Goal: Information Seeking & Learning: Learn about a topic

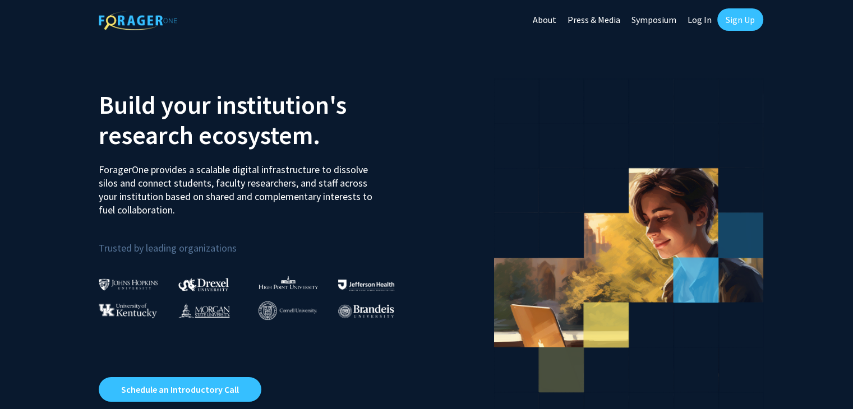
click at [700, 24] on link "Log In" at bounding box center [699, 19] width 35 height 39
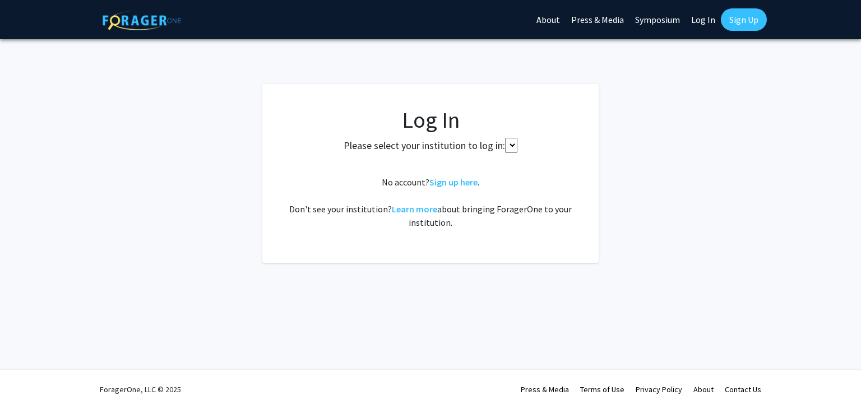
select select
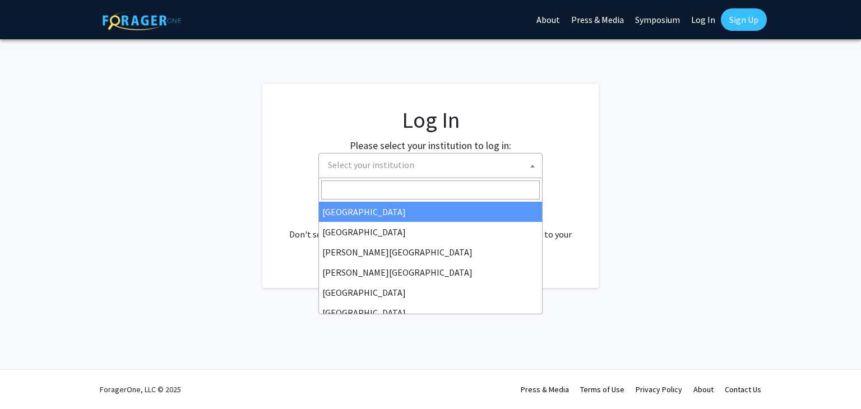
click at [426, 176] on span "Select your institution" at bounding box center [433, 165] width 219 height 23
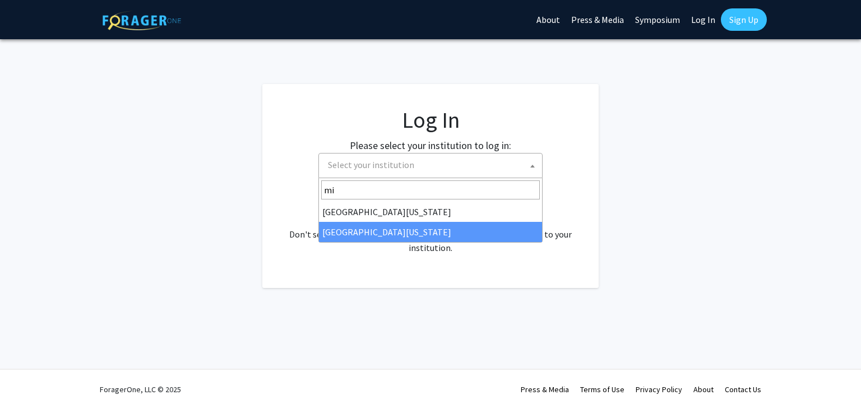
type input "mi"
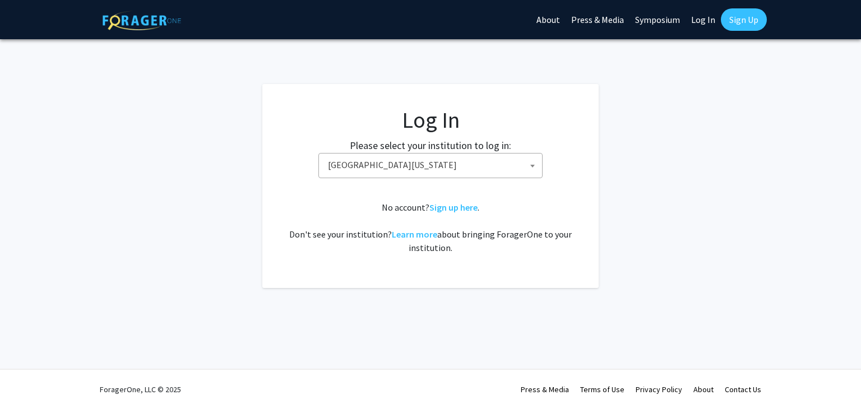
select select "33"
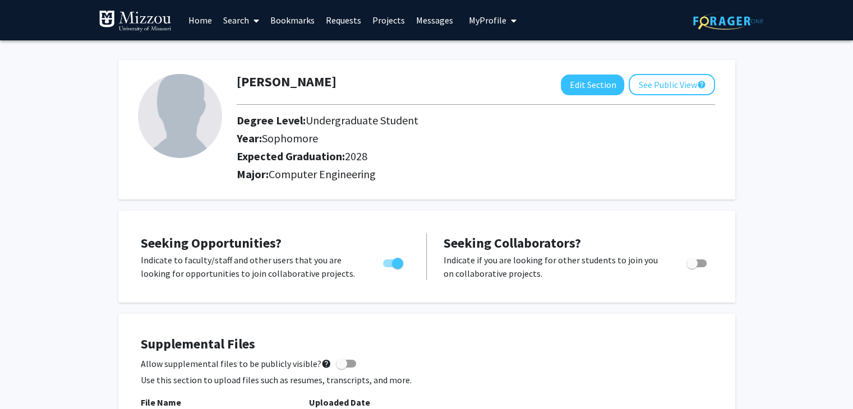
click at [233, 140] on div "Year: Sophomore" at bounding box center [450, 141] width 444 height 18
click at [202, 130] on img at bounding box center [180, 116] width 84 height 84
click at [162, 122] on img at bounding box center [180, 116] width 84 height 84
drag, startPoint x: 162, startPoint y: 122, endPoint x: 200, endPoint y: 84, distance: 53.5
click at [200, 84] on img at bounding box center [180, 116] width 84 height 84
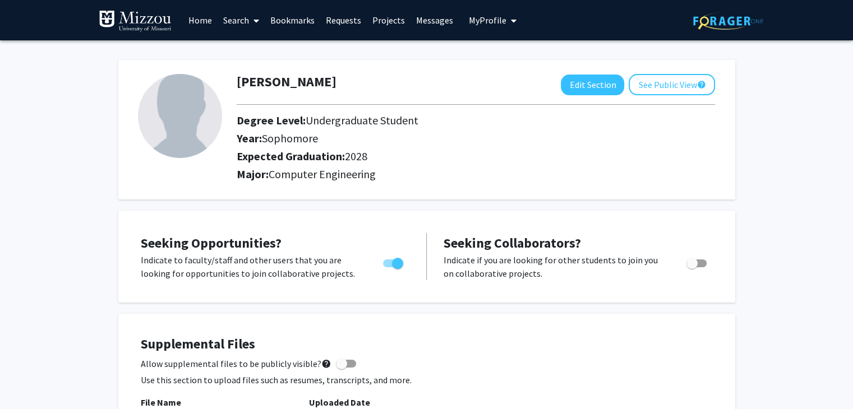
click at [226, 17] on link "Search" at bounding box center [241, 20] width 47 height 39
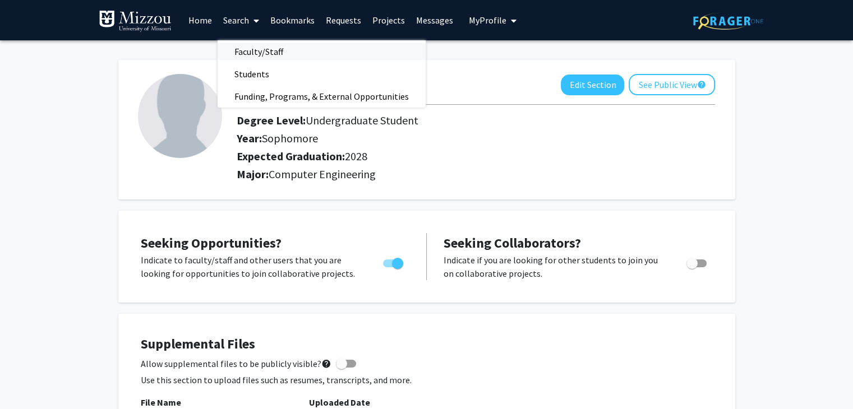
click at [264, 50] on span "Faculty/Staff" at bounding box center [259, 51] width 82 height 22
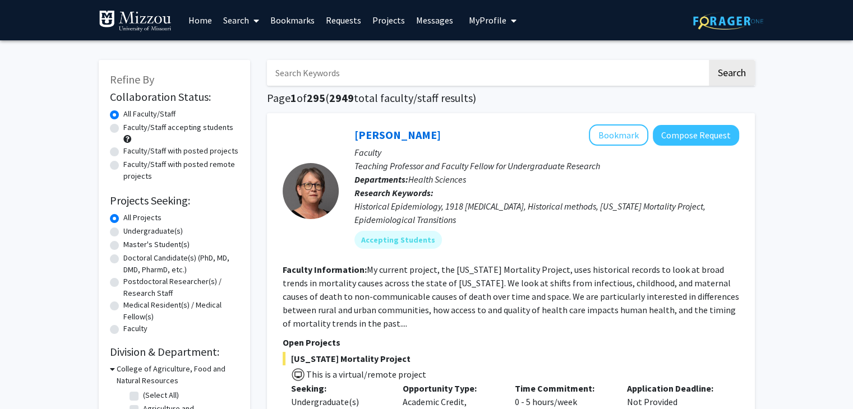
click at [256, 24] on icon at bounding box center [256, 20] width 6 height 9
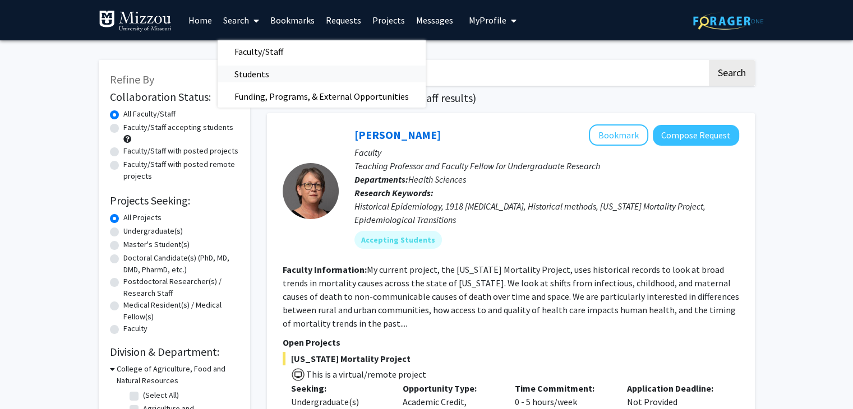
click at [255, 77] on span "Students" at bounding box center [252, 74] width 68 height 22
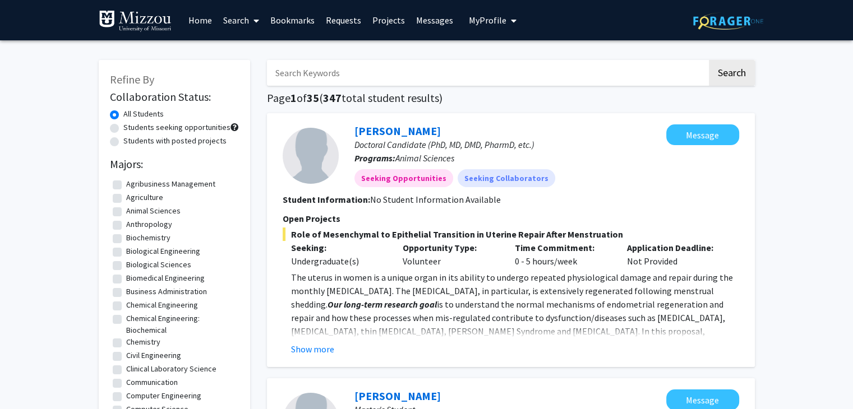
click at [239, 22] on link "Search" at bounding box center [241, 20] width 47 height 39
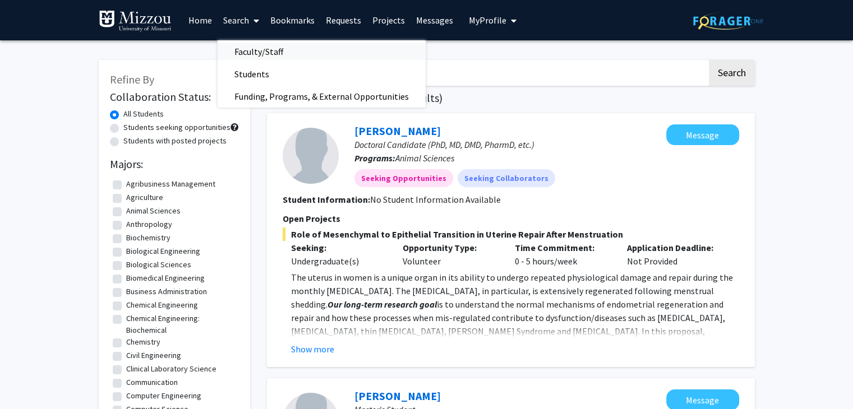
click at [256, 50] on span "Faculty/Staff" at bounding box center [259, 51] width 82 height 22
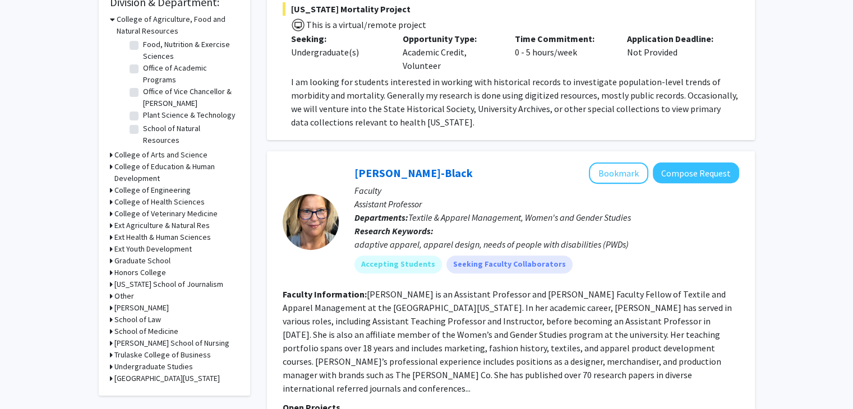
scroll to position [354, 0]
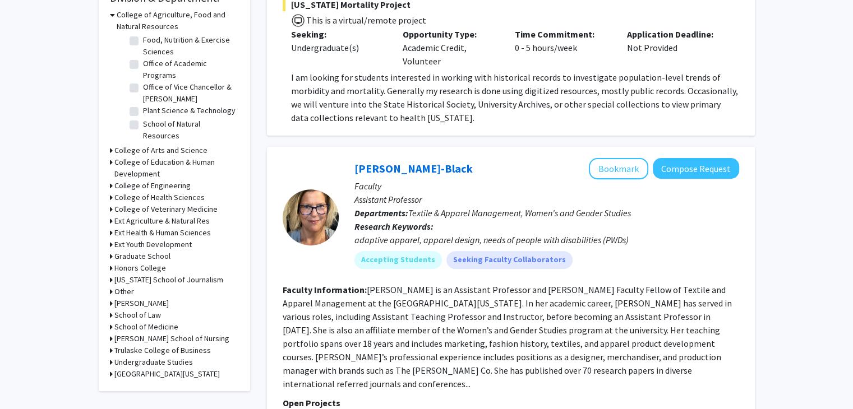
click at [110, 185] on icon at bounding box center [111, 186] width 3 height 12
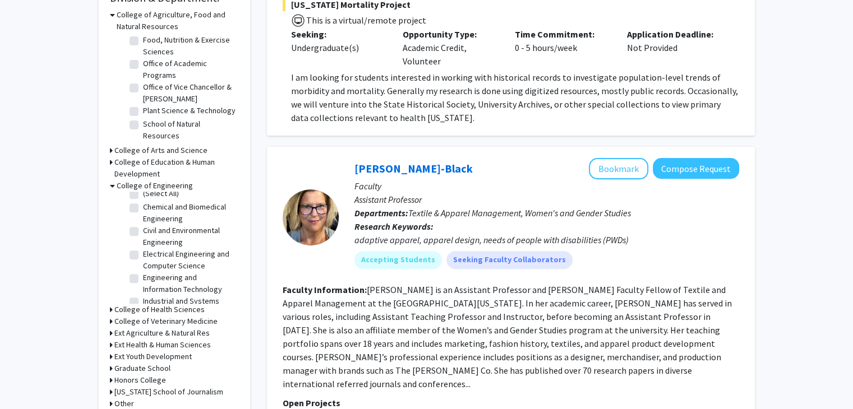
scroll to position [8, 0]
click at [178, 256] on label "Electrical Engineering and Computer Science" at bounding box center [189, 259] width 93 height 24
click at [150, 255] on input "Electrical Engineering and Computer Science" at bounding box center [146, 250] width 7 height 7
checkbox input "true"
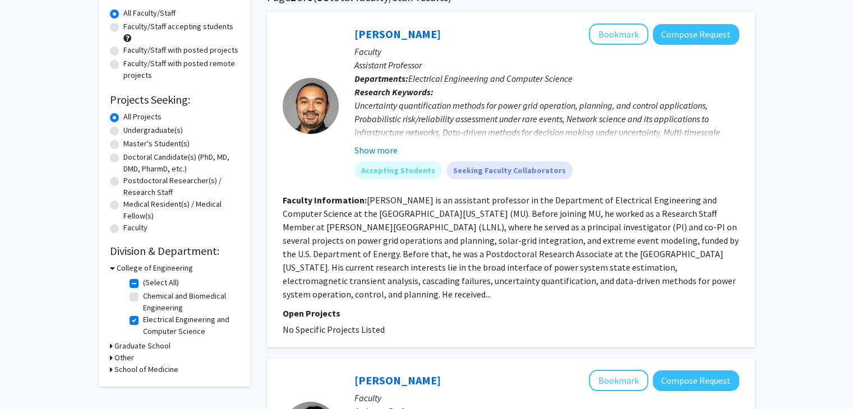
scroll to position [130, 0]
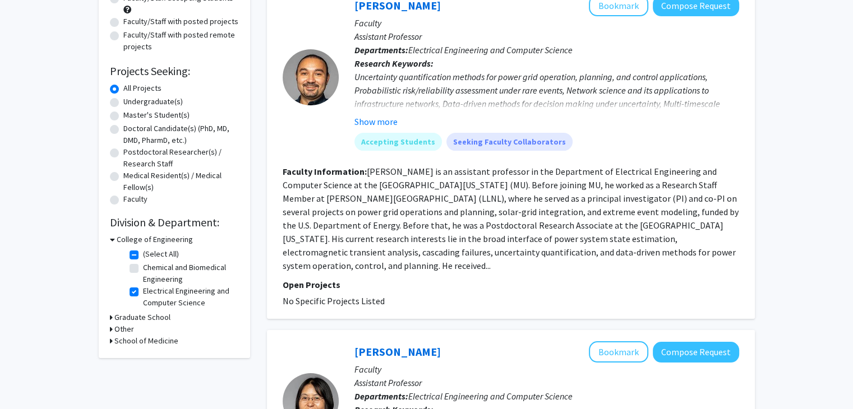
click at [143, 294] on label "Electrical Engineering and Computer Science" at bounding box center [189, 297] width 93 height 24
click at [143, 293] on input "Electrical Engineering and Computer Science" at bounding box center [146, 288] width 7 height 7
checkbox input "false"
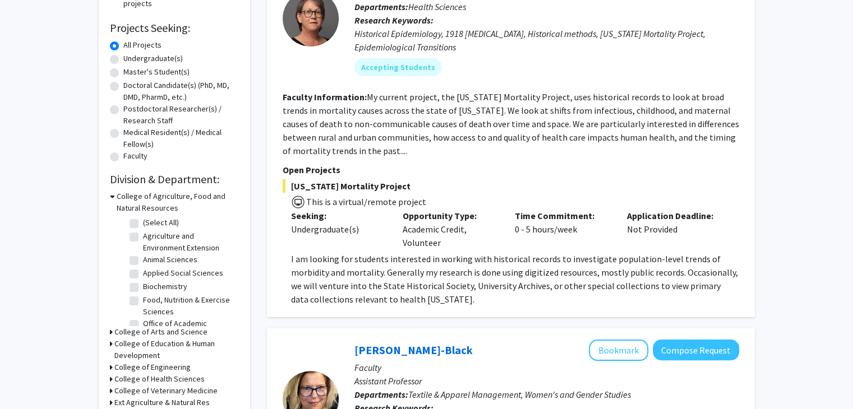
scroll to position [88, 0]
click at [113, 368] on div "College of Engineering" at bounding box center [174, 368] width 129 height 12
click at [110, 366] on icon at bounding box center [111, 368] width 3 height 12
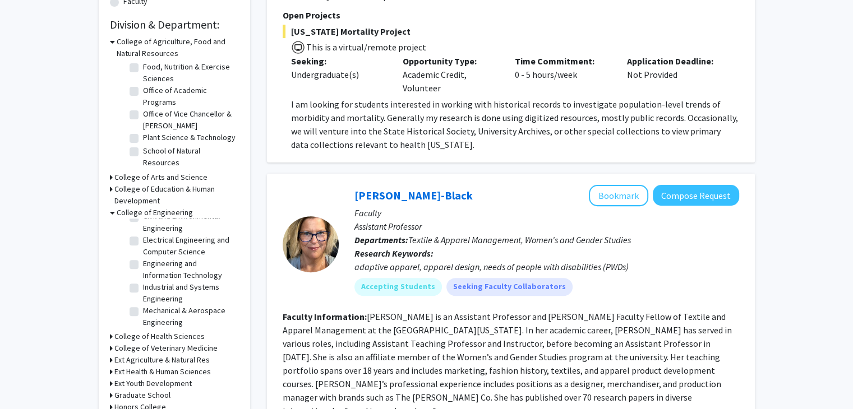
scroll to position [338, 0]
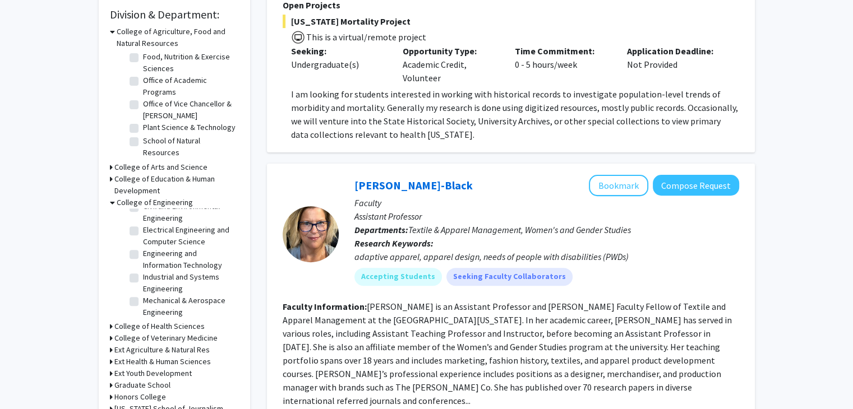
click at [143, 302] on label "Mechanical & Aerospace Engineering" at bounding box center [189, 307] width 93 height 24
click at [143, 302] on input "Mechanical & Aerospace Engineering" at bounding box center [146, 298] width 7 height 7
checkbox input "true"
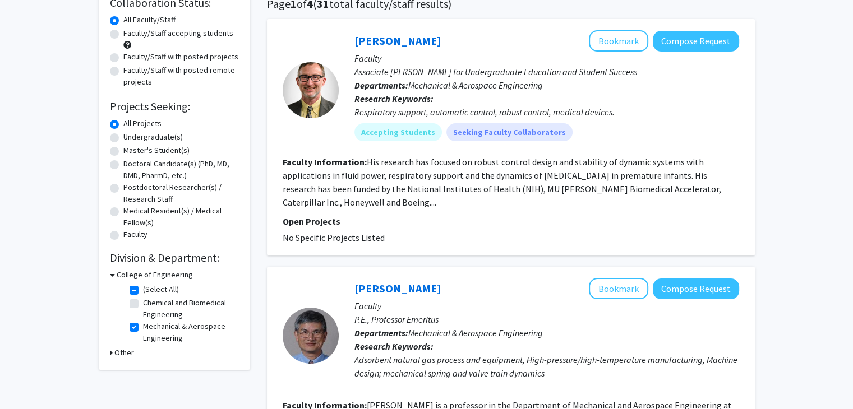
scroll to position [93, 0]
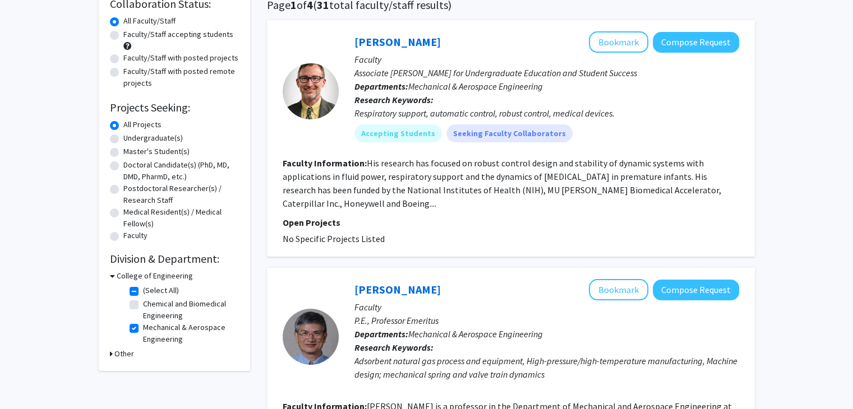
drag, startPoint x: 695, startPoint y: 215, endPoint x: 551, endPoint y: 191, distance: 146.6
click at [551, 191] on fg-search-faculty "Roger Fales Bookmark Compose Request Faculty Associate Dean for Undergraduate E…" at bounding box center [511, 138] width 456 height 214
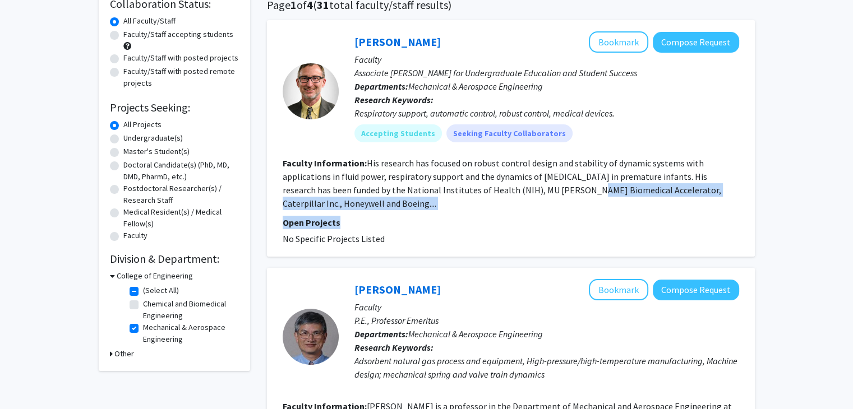
scroll to position [0, 0]
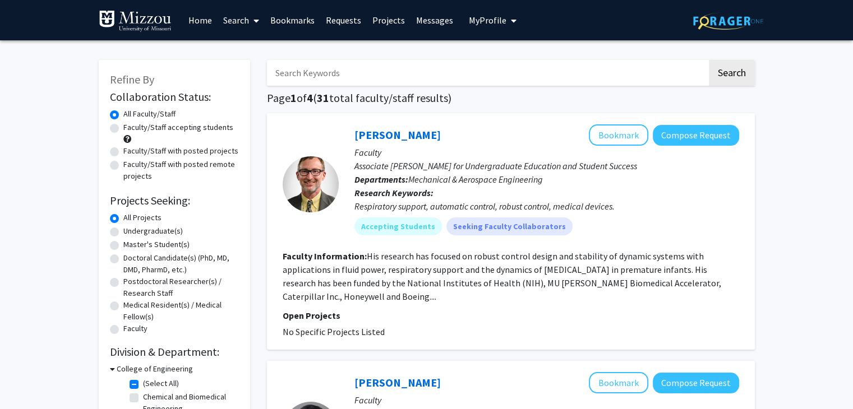
click at [143, 386] on label "(Select All)" at bounding box center [161, 384] width 36 height 12
click at [143, 385] on input "(Select All)" at bounding box center [146, 381] width 7 height 7
checkbox input "false"
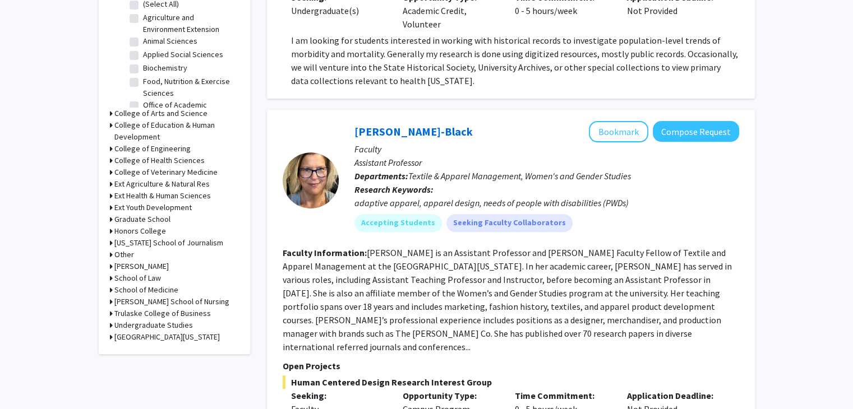
scroll to position [390, 0]
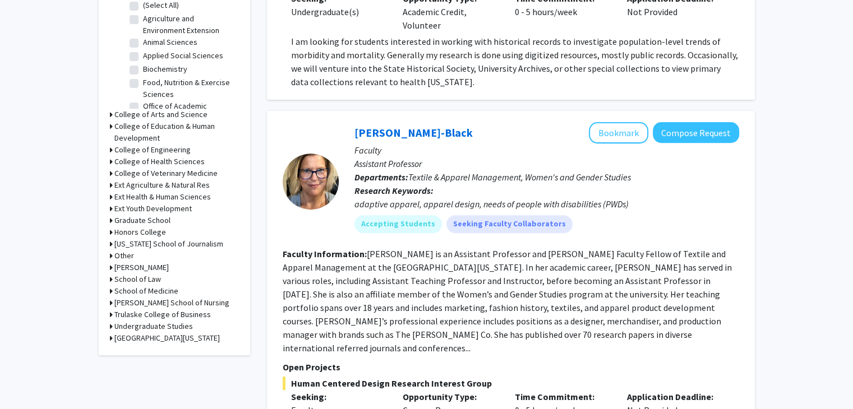
click at [112, 150] on div "College of Engineering" at bounding box center [174, 150] width 129 height 12
click at [110, 152] on icon at bounding box center [111, 150] width 3 height 12
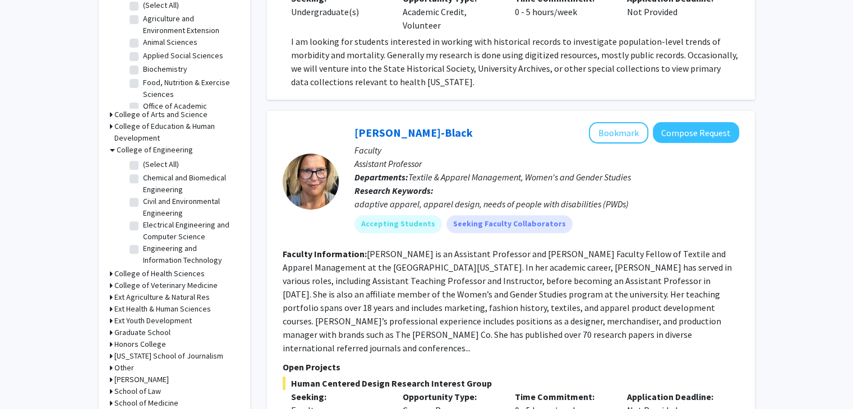
click at [143, 165] on label "(Select All)" at bounding box center [161, 165] width 36 height 12
click at [143, 165] on input "(Select All)" at bounding box center [146, 162] width 7 height 7
checkbox input "true"
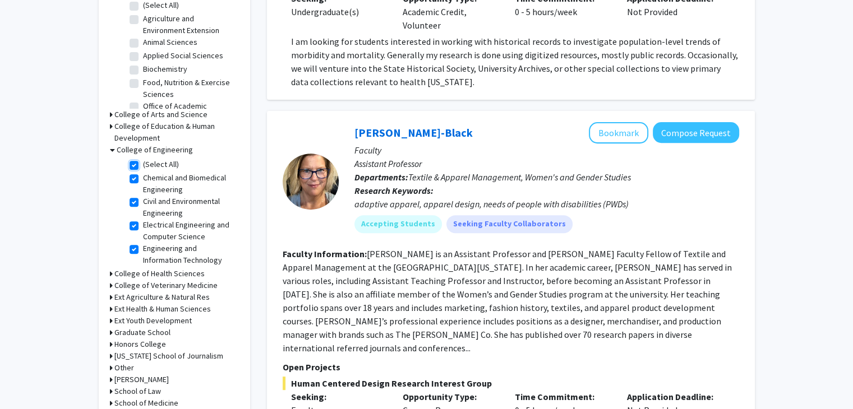
checkbox input "true"
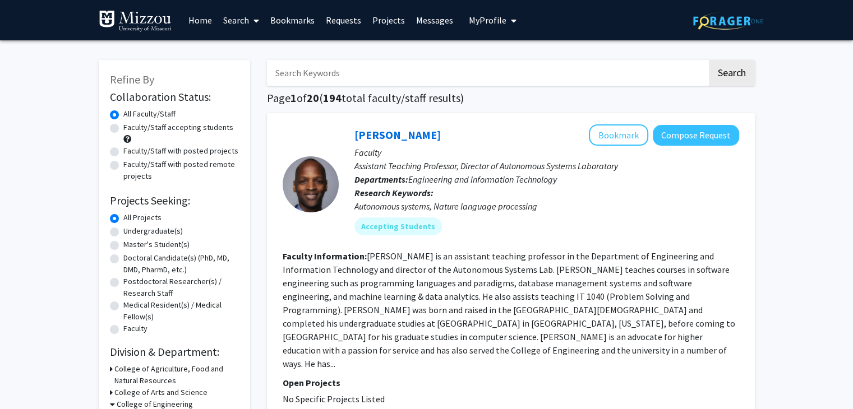
click at [311, 80] on input "Search Keywords" at bounding box center [487, 73] width 440 height 26
type input "e"
type input "william butler"
click at [709, 60] on button "Search" at bounding box center [732, 73] width 46 height 26
checkbox input "false"
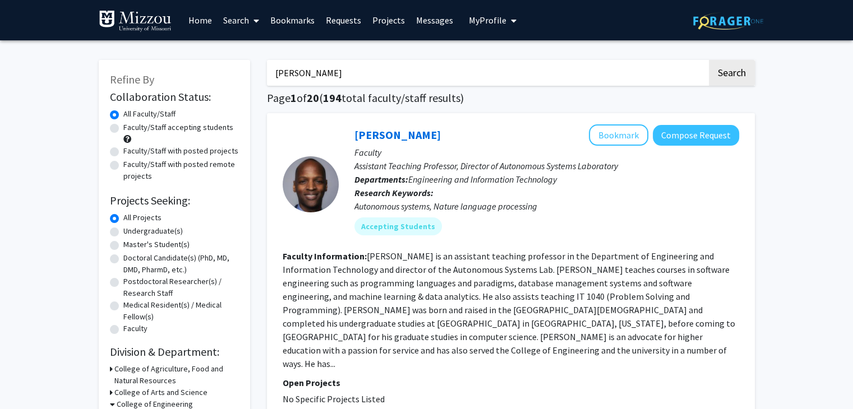
checkbox input "false"
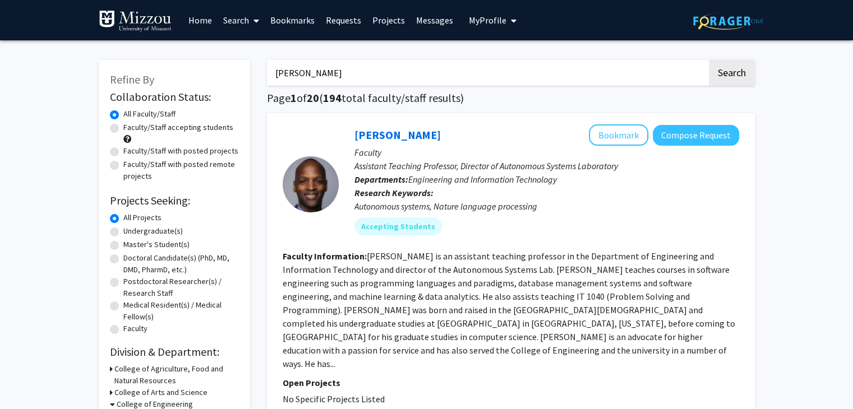
checkbox input "false"
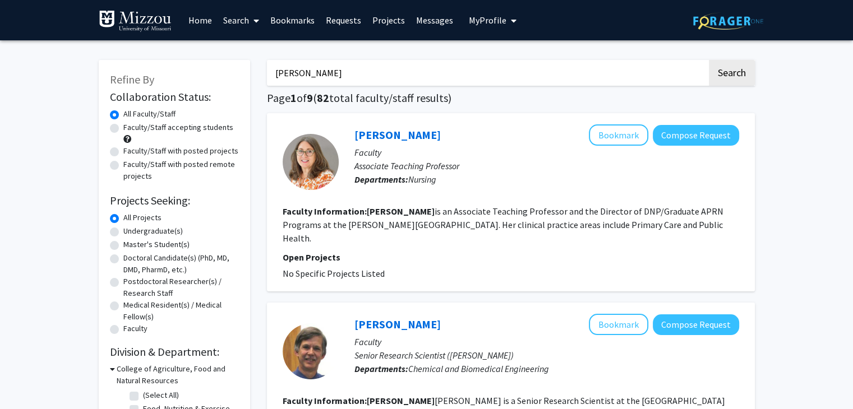
click at [316, 74] on input "william butler" at bounding box center [487, 73] width 440 height 26
type input "william buttlar"
click at [709, 60] on button "Search" at bounding box center [732, 73] width 46 height 26
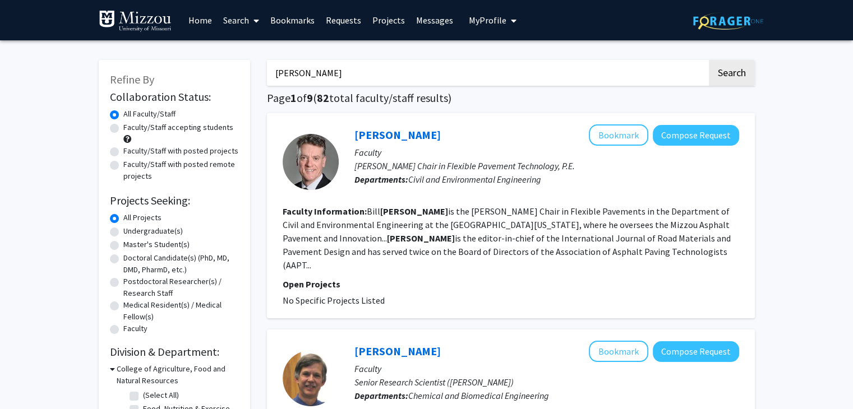
click at [621, 73] on input "william buttlar" at bounding box center [487, 73] width 440 height 26
drag, startPoint x: 621, startPoint y: 73, endPoint x: 232, endPoint y: 50, distance: 390.4
click at [709, 60] on button "Search" at bounding box center [732, 73] width 46 height 26
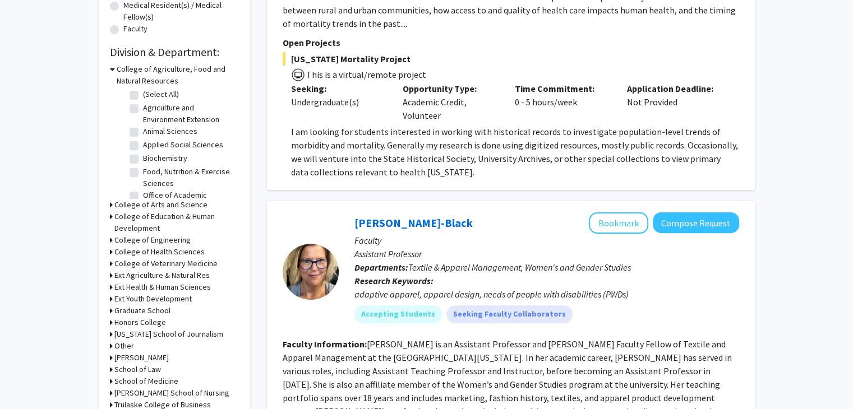
scroll to position [302, 0]
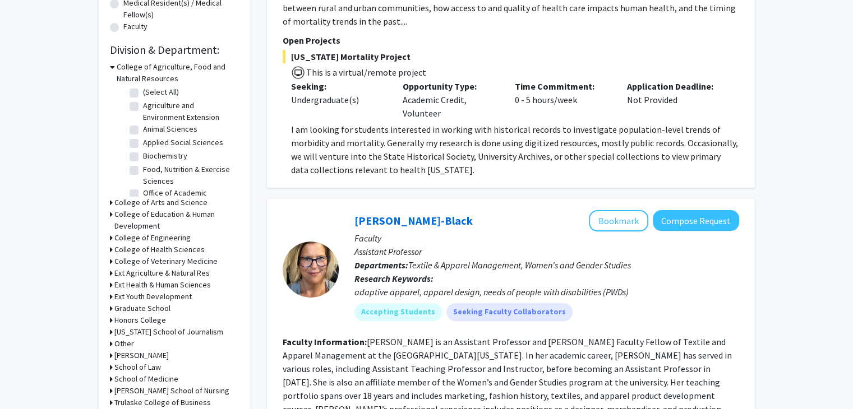
click at [110, 238] on icon at bounding box center [111, 238] width 3 height 12
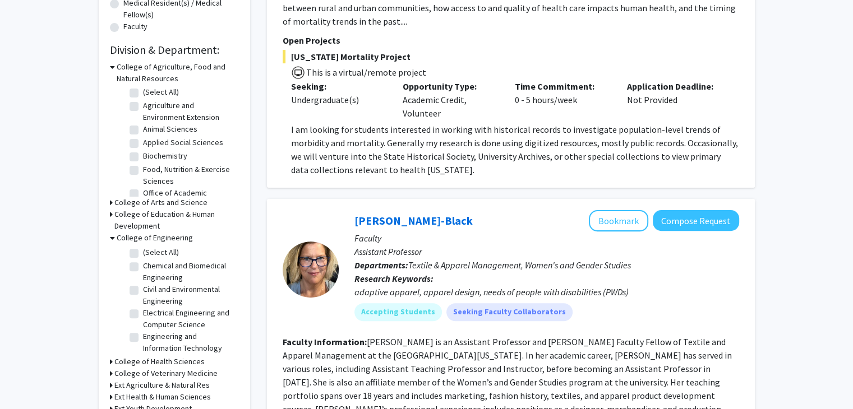
click at [143, 317] on label "Electrical Engineering and Computer Science" at bounding box center [189, 319] width 93 height 24
click at [143, 315] on input "Electrical Engineering and Computer Science" at bounding box center [146, 310] width 7 height 7
checkbox input "true"
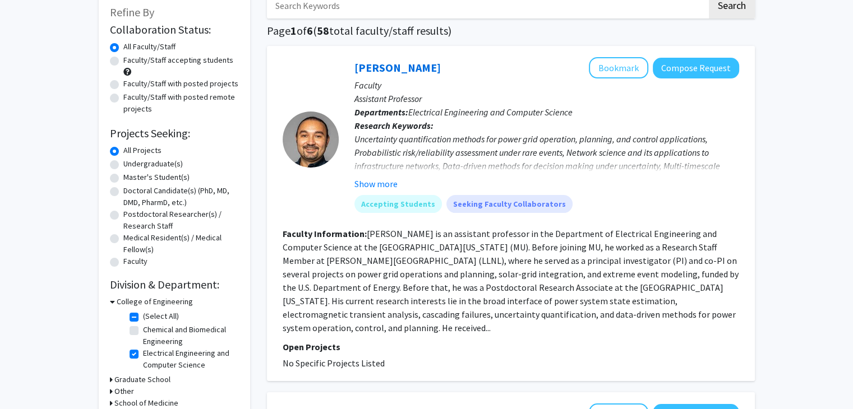
scroll to position [68, 0]
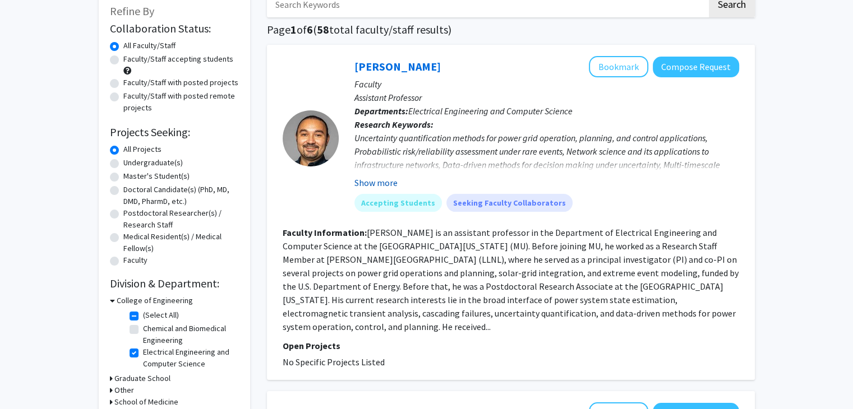
click at [385, 178] on button "Show more" at bounding box center [375, 182] width 43 height 13
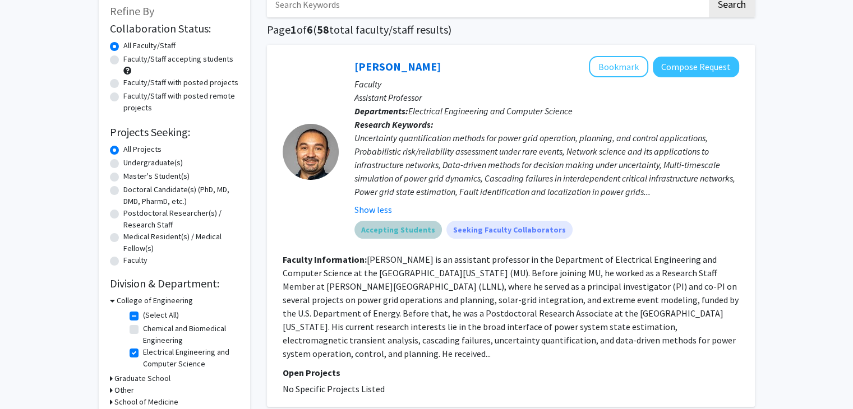
click at [386, 230] on mat-chip "Accepting Students" at bounding box center [397, 230] width 87 height 18
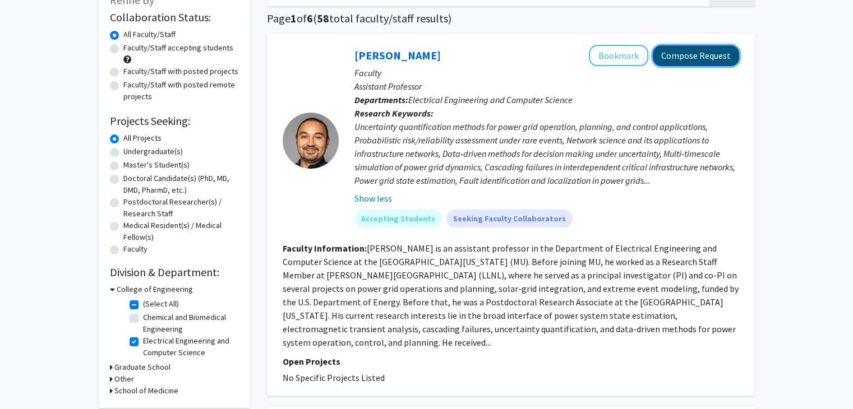
click at [701, 59] on button "Compose Request" at bounding box center [696, 55] width 86 height 21
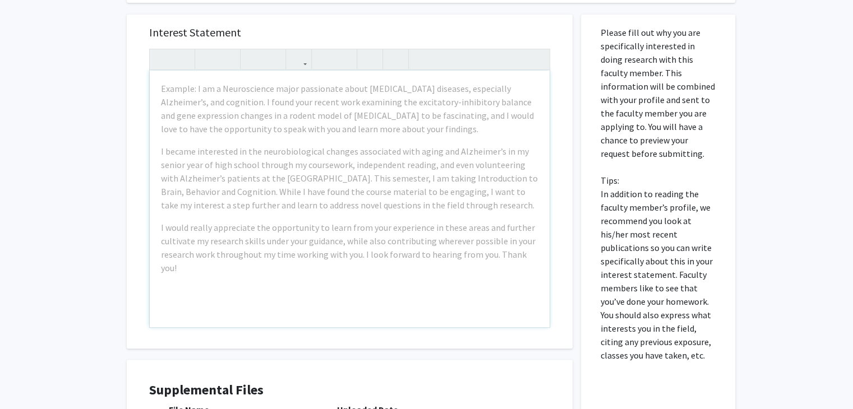
scroll to position [262, 0]
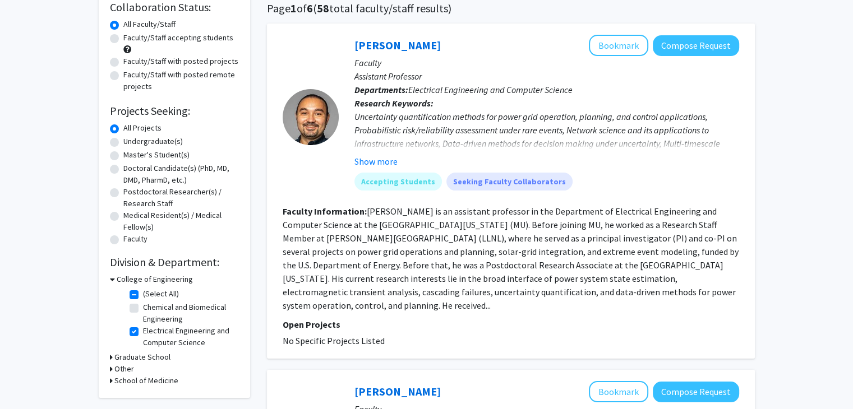
scroll to position [91, 0]
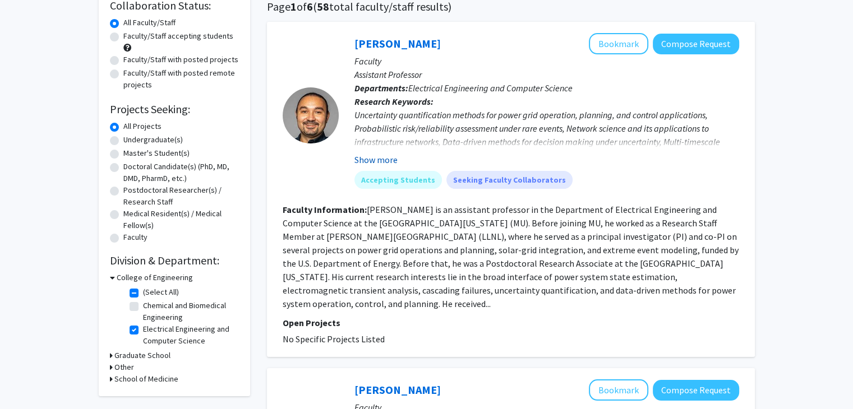
click at [380, 157] on button "Show more" at bounding box center [375, 159] width 43 height 13
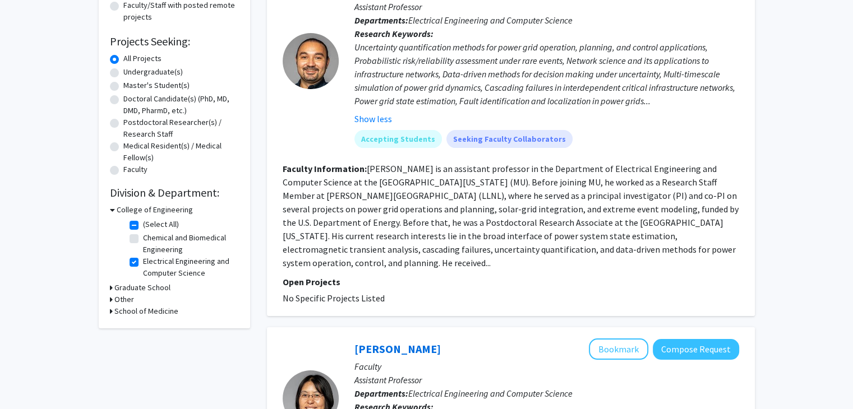
scroll to position [160, 0]
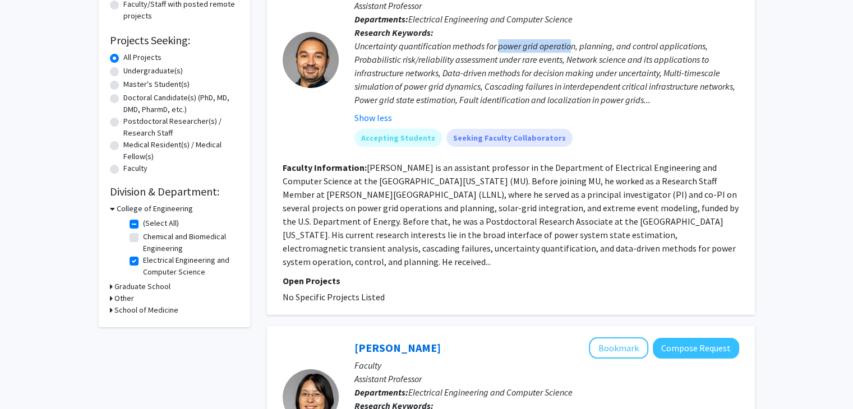
drag, startPoint x: 498, startPoint y: 45, endPoint x: 570, endPoint y: 51, distance: 72.5
click at [570, 51] on div "Uncertainty quantification methods for power grid operation, planning, and cont…" at bounding box center [546, 72] width 385 height 67
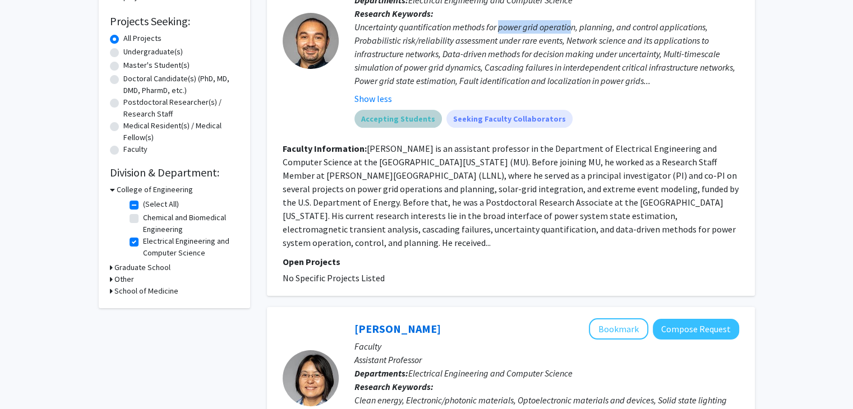
click at [674, 127] on div "Accepting Students Seeking Faculty Collaborators" at bounding box center [546, 119] width 389 height 22
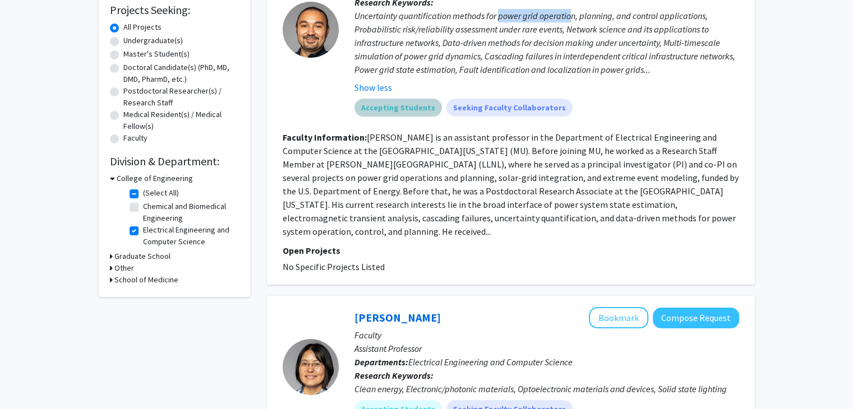
scroll to position [192, 0]
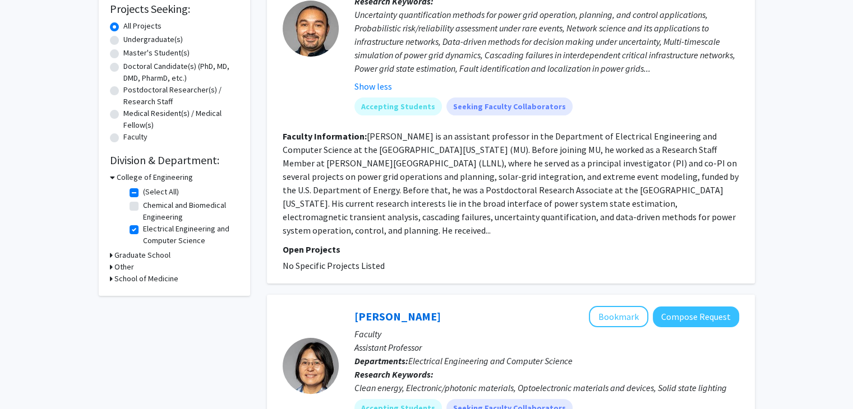
click at [575, 182] on section "Faculty Information: Mert Korkali is an assistant professor in the Department o…" at bounding box center [511, 184] width 456 height 108
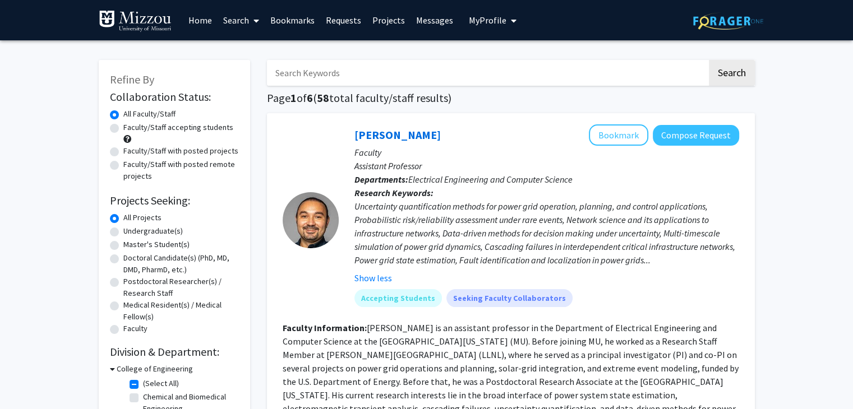
scroll to position [100, 0]
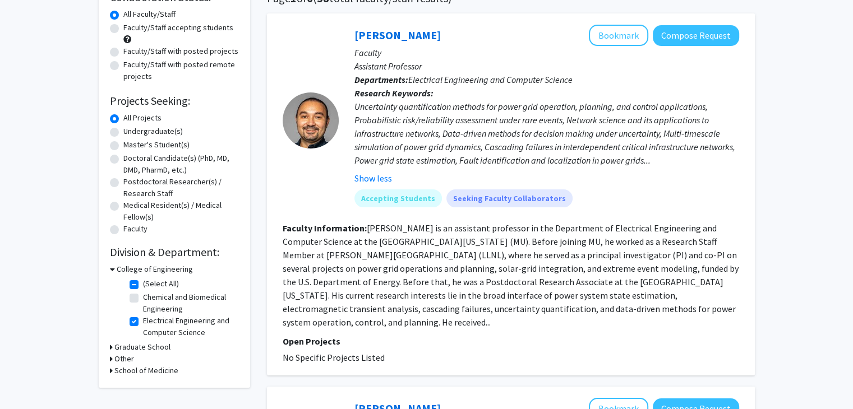
click at [143, 288] on label "(Select All)" at bounding box center [161, 284] width 36 height 12
click at [143, 285] on input "(Select All)" at bounding box center [146, 281] width 7 height 7
checkbox input "false"
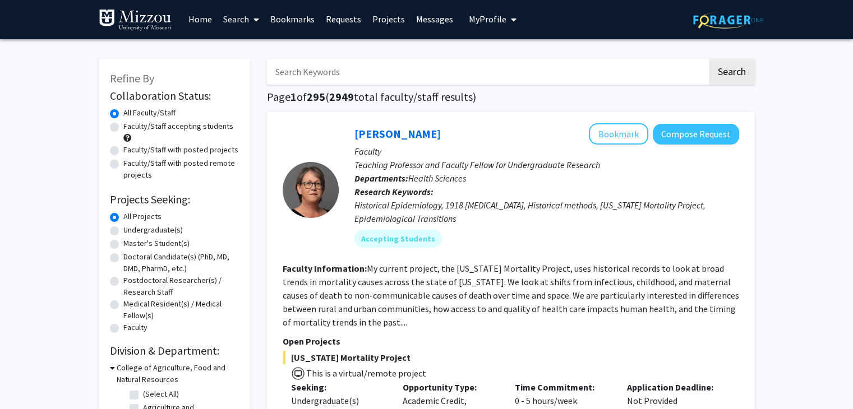
scroll to position [2, 0]
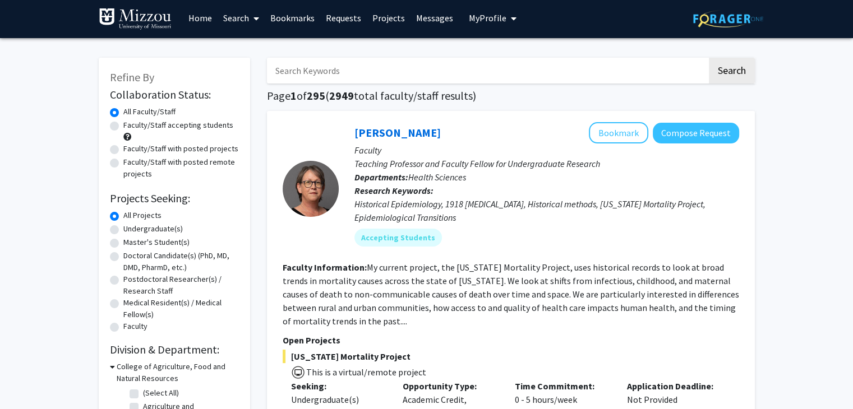
click at [123, 126] on label "Faculty/Staff accepting students" at bounding box center [178, 125] width 110 height 12
click at [123, 126] on input "Faculty/Staff accepting students" at bounding box center [126, 122] width 7 height 7
radio input "true"
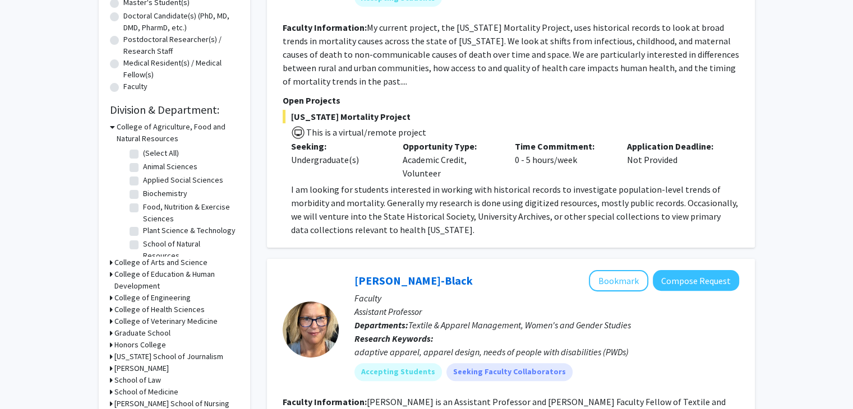
scroll to position [242, 0]
click at [110, 294] on icon at bounding box center [111, 298] width 3 height 12
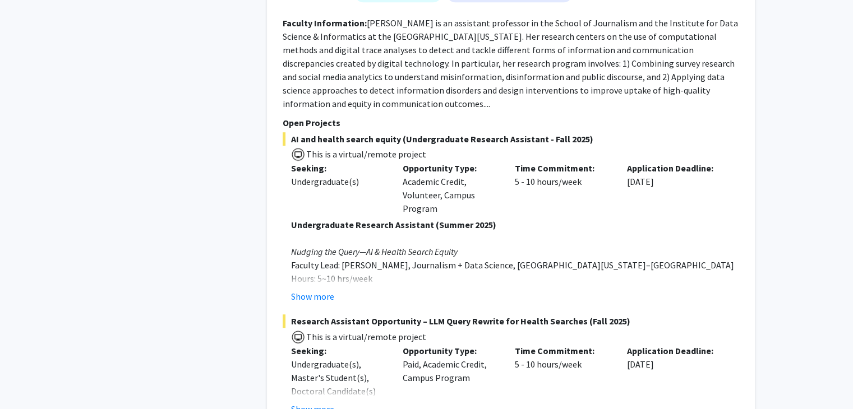
scroll to position [5088, 0]
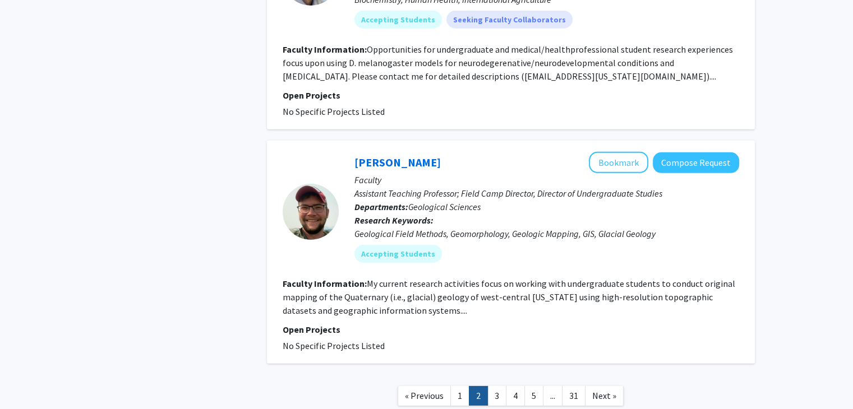
scroll to position [3355, 0]
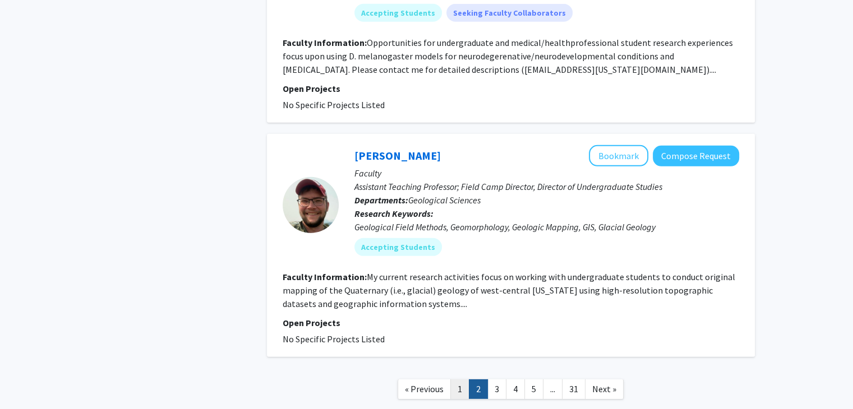
click at [458, 380] on link "1" at bounding box center [459, 390] width 19 height 20
